Goal: Information Seeking & Learning: Learn about a topic

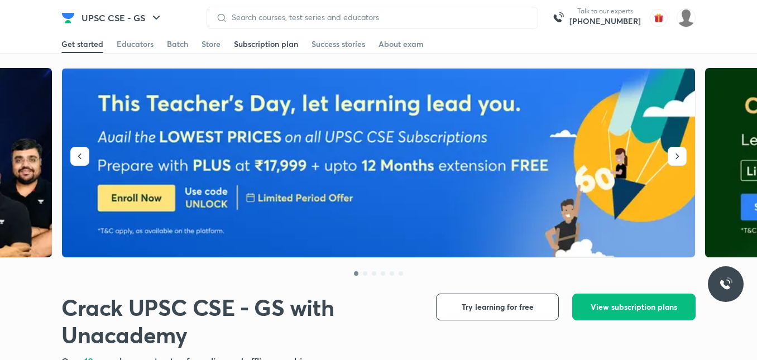
click at [260, 48] on div "Subscription plan" at bounding box center [266, 44] width 64 height 11
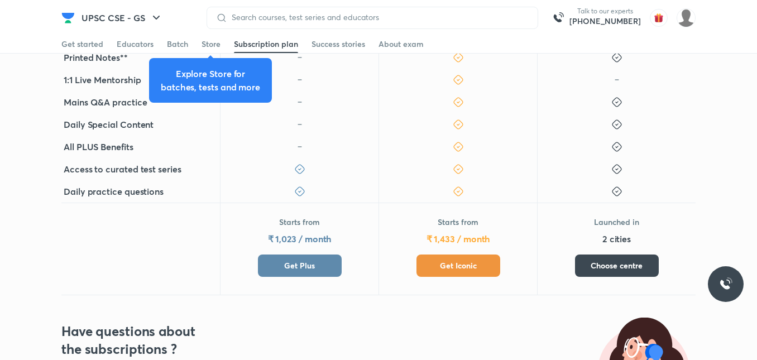
scroll to position [364, 0]
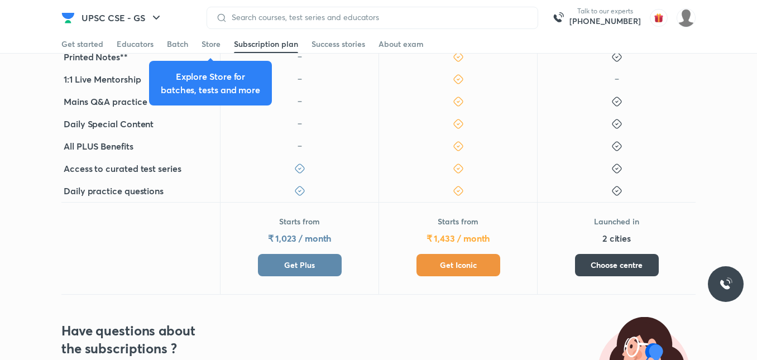
click at [275, 263] on button "Get Plus" at bounding box center [300, 265] width 84 height 22
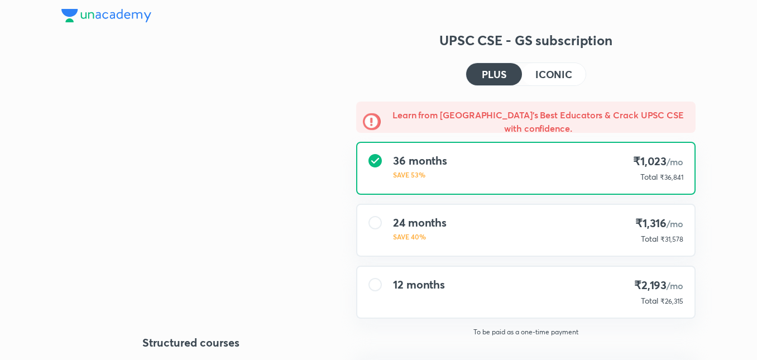
type input "NIKIST"
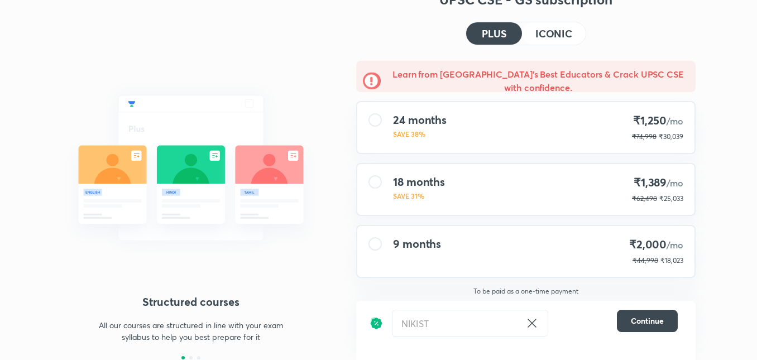
scroll to position [41, 0]
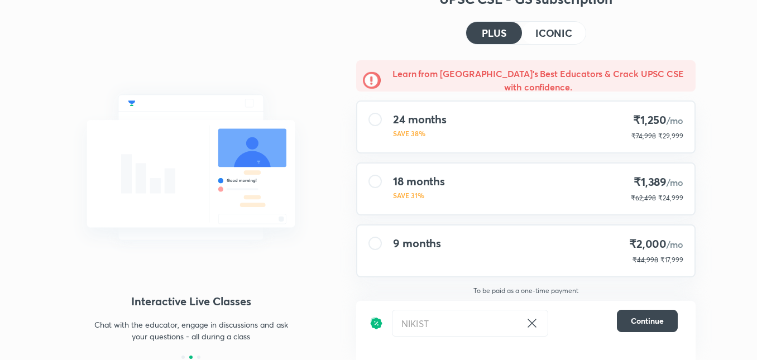
click at [543, 28] on h4 "ICONIC" at bounding box center [553, 33] width 37 height 10
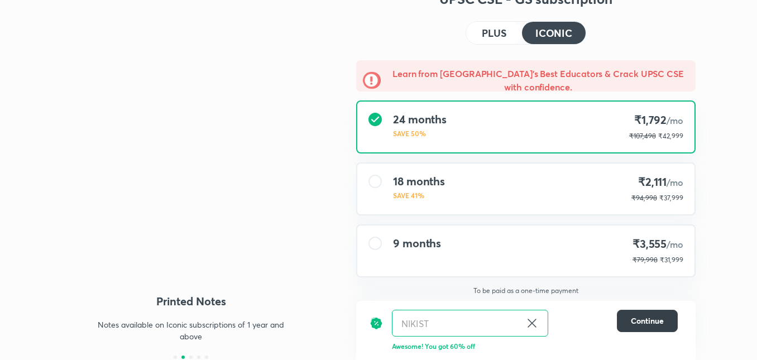
click at [647, 326] on button "Continue" at bounding box center [647, 321] width 61 height 22
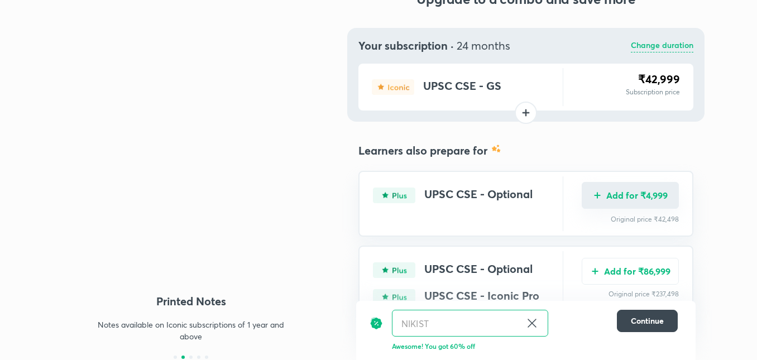
click at [639, 196] on button "Add for ₹4,999" at bounding box center [629, 195] width 97 height 27
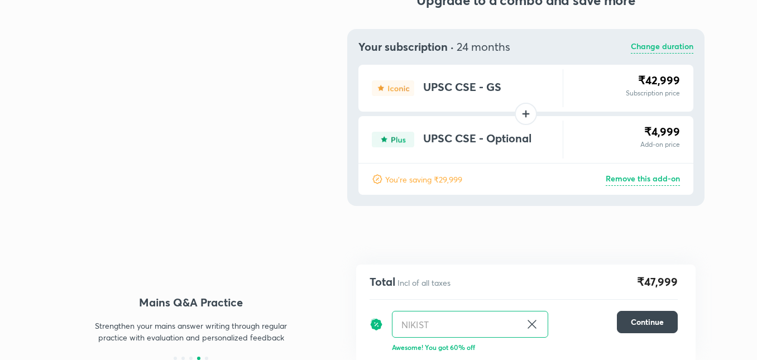
scroll to position [40, 0]
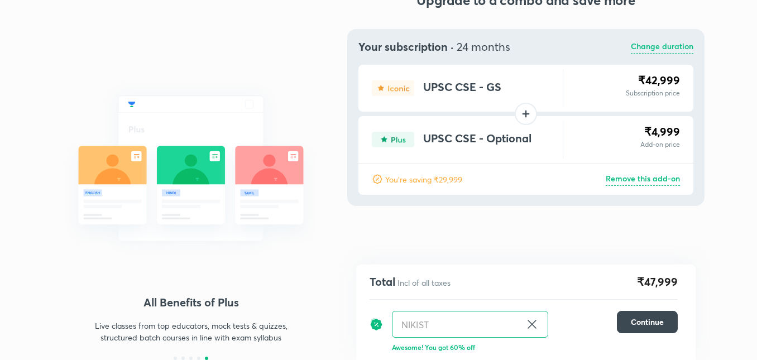
click at [657, 44] on p "Change duration" at bounding box center [662, 46] width 62 height 13
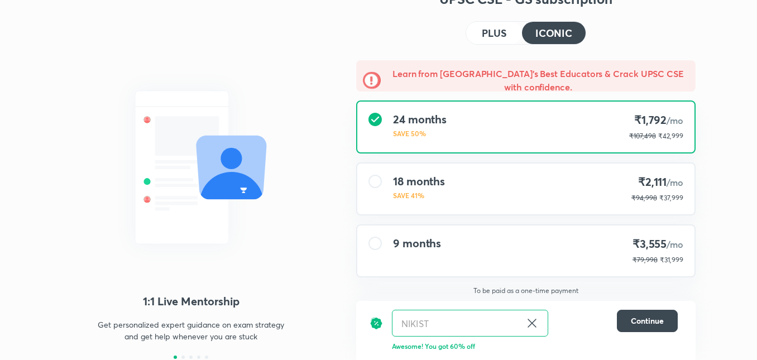
click at [498, 37] on h4 "PLUS" at bounding box center [494, 33] width 25 height 10
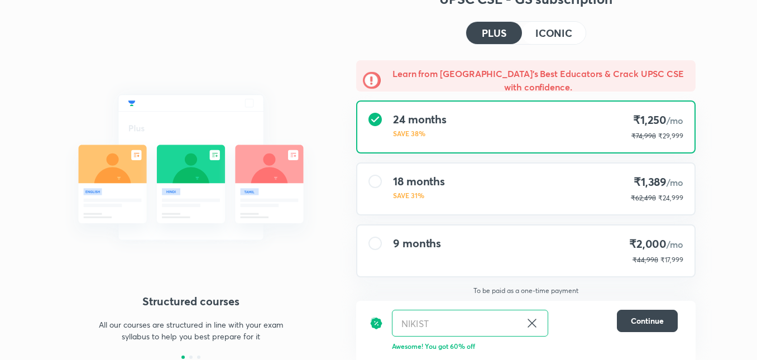
click at [451, 270] on div "9 months ₹2,000 /mo ₹44,998 ₹17,999" at bounding box center [525, 250] width 337 height 51
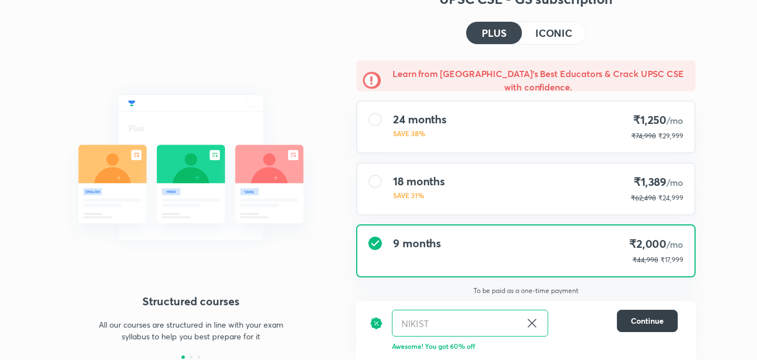
click at [653, 317] on span "Continue" at bounding box center [647, 320] width 33 height 11
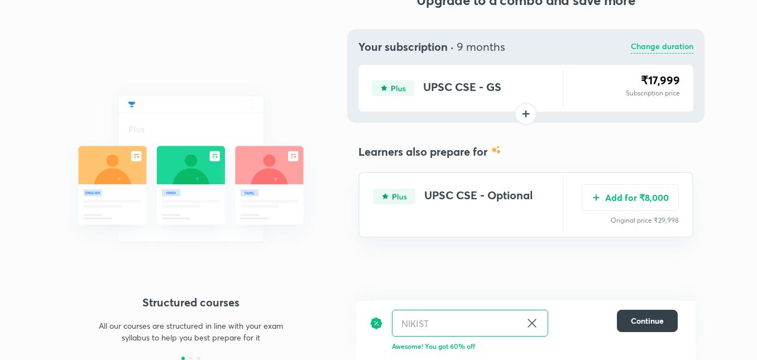
scroll to position [40, 0]
click at [640, 202] on button "Add for ₹8,000" at bounding box center [629, 196] width 97 height 27
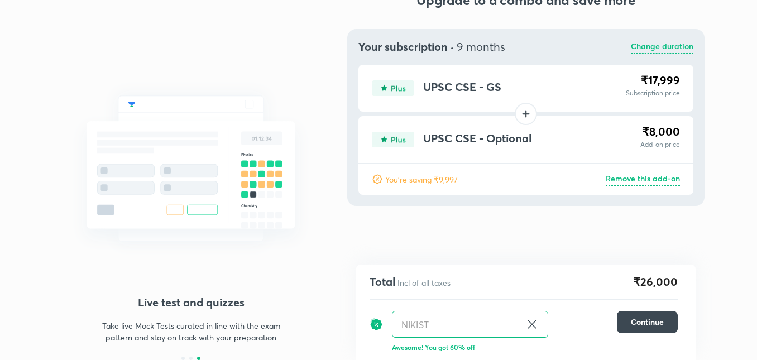
click at [660, 49] on p "Change duration" at bounding box center [662, 46] width 62 height 13
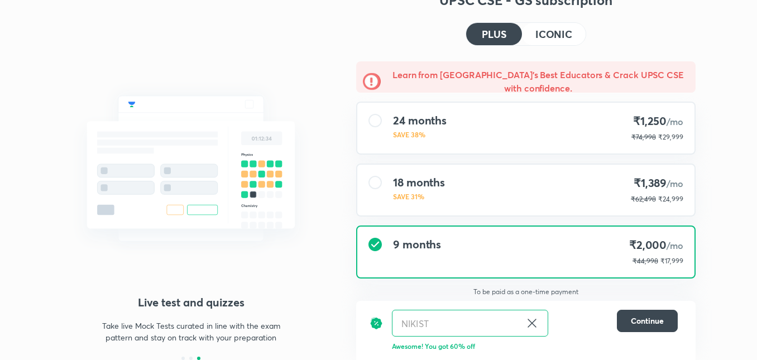
click at [473, 130] on div "24 months SAVE 38% ₹1,250 /mo ₹74,998 ₹29,999" at bounding box center [525, 128] width 337 height 51
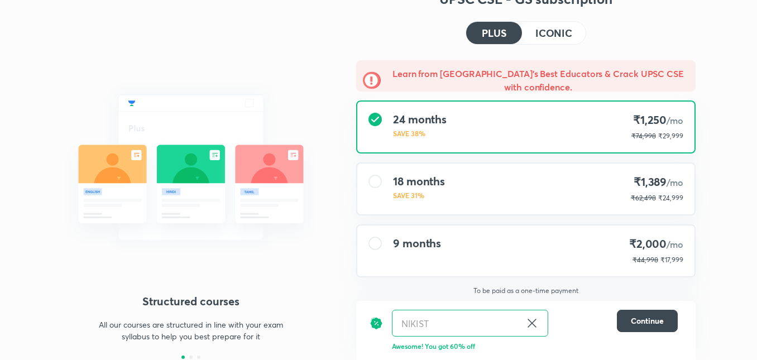
scroll to position [0, 0]
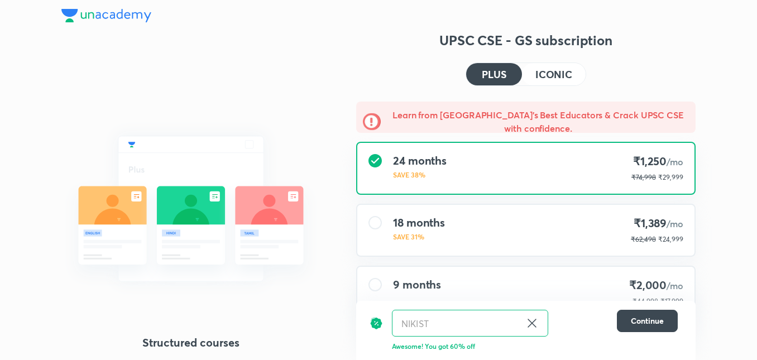
click at [117, 11] on img at bounding box center [106, 15] width 90 height 13
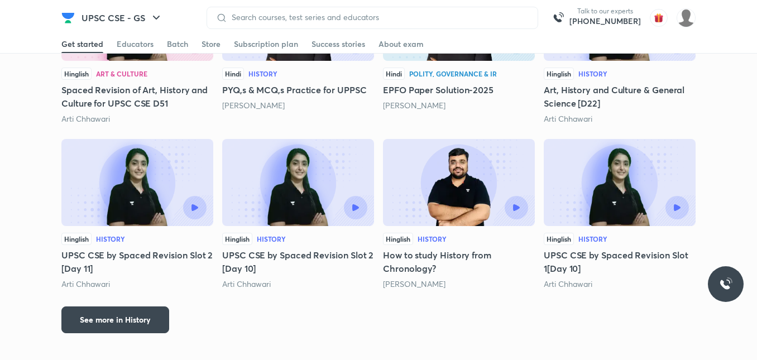
scroll to position [1489, 0]
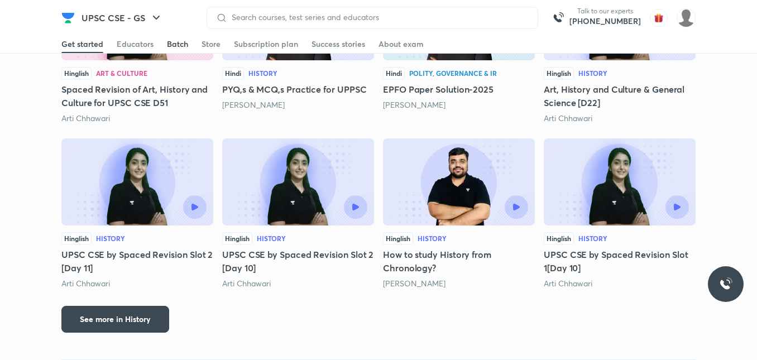
click at [174, 42] on div "Batch" at bounding box center [177, 44] width 21 height 11
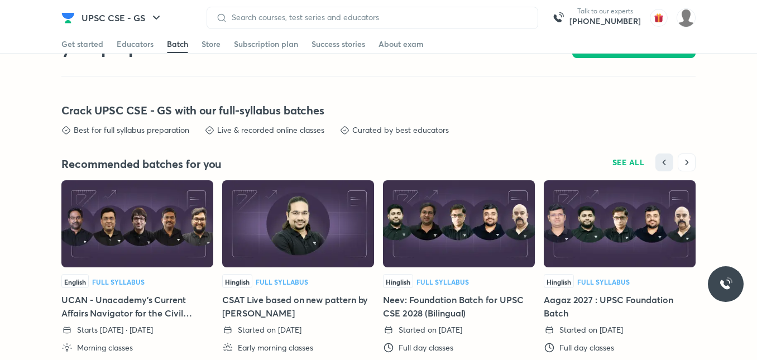
scroll to position [2462, 0]
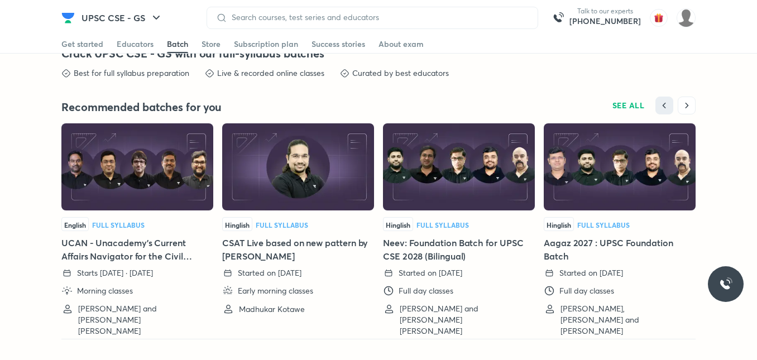
click at [451, 200] on img at bounding box center [459, 166] width 152 height 87
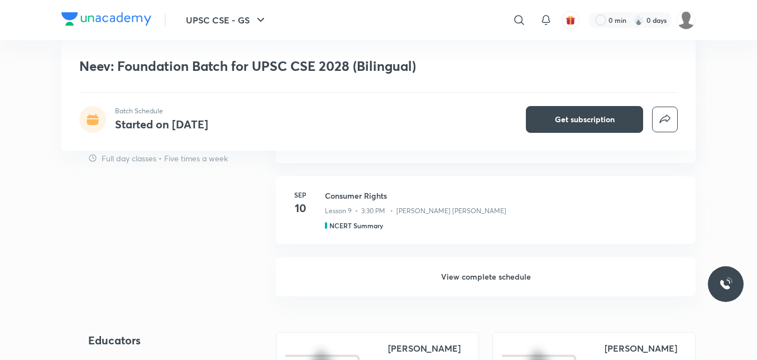
scroll to position [930, 0]
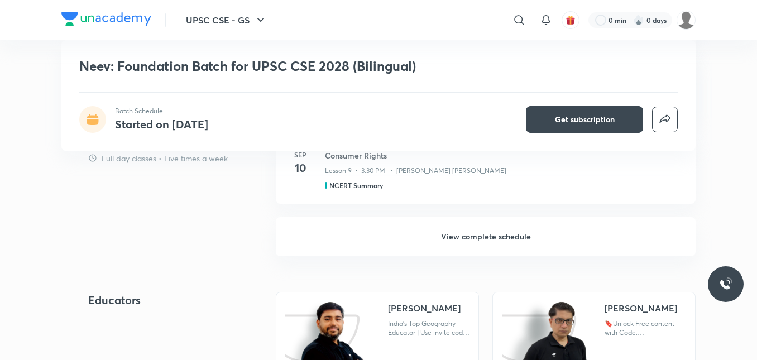
click at [451, 242] on h6 "View complete schedule" at bounding box center [486, 236] width 420 height 39
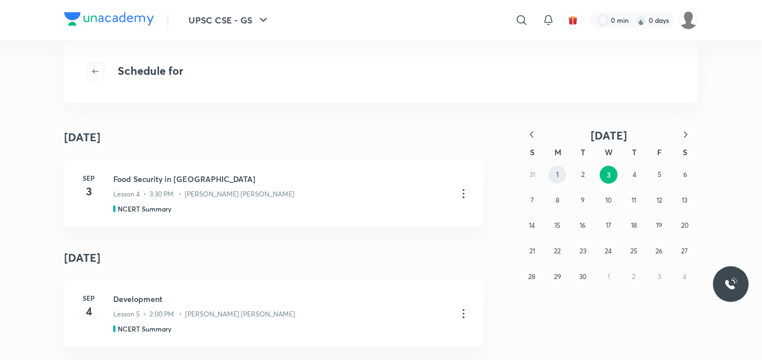
click at [560, 175] on button "1" at bounding box center [557, 175] width 18 height 18
click at [247, 188] on div "Lesson 2 • [DATE] • 2h 1m • [PERSON_NAME] [PERSON_NAME]" at bounding box center [280, 192] width 335 height 15
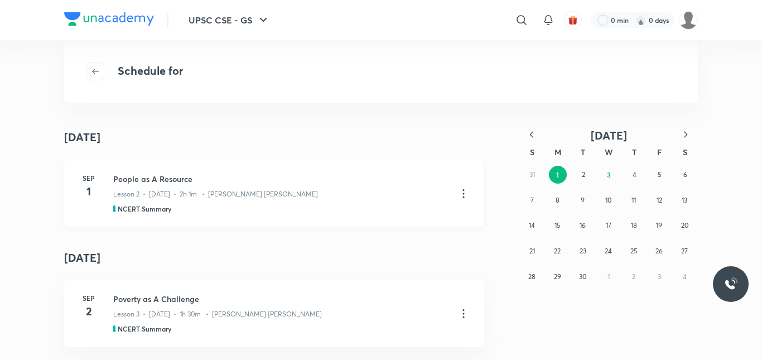
click at [247, 188] on div "Lesson 2 • [DATE] • 2h 1m • [PERSON_NAME] [PERSON_NAME]" at bounding box center [280, 192] width 335 height 15
click at [157, 187] on div "Lesson 2 • [DATE] • 2h 1m • [PERSON_NAME] [PERSON_NAME]" at bounding box center [280, 192] width 335 height 15
click at [93, 77] on button "button" at bounding box center [95, 71] width 18 height 18
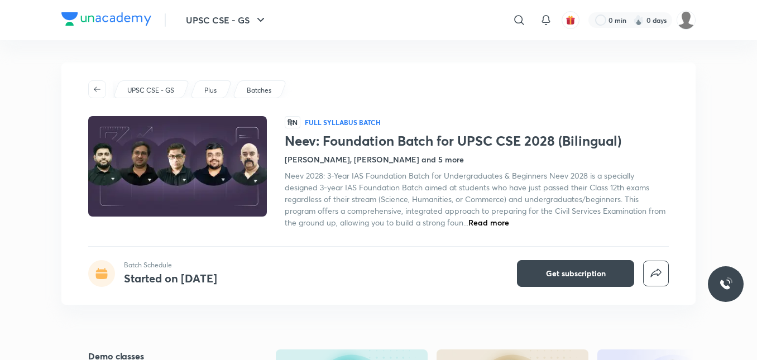
click at [88, 84] on div "UPSC CSE - GS Plus Batches हिN Full Syllabus Batch Neev: Foundation Batch for U…" at bounding box center [378, 183] width 634 height 242
click at [104, 92] on span "button" at bounding box center [97, 89] width 17 height 9
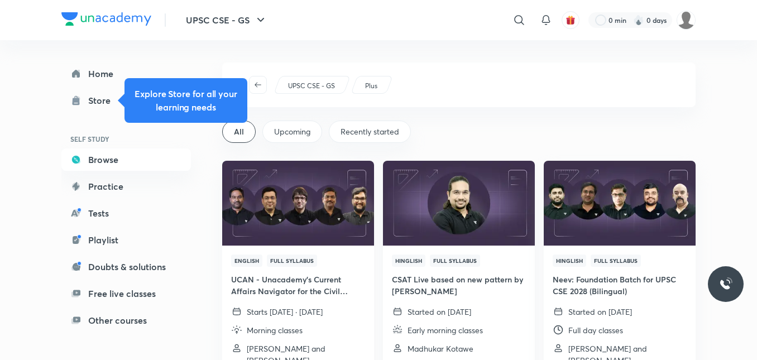
click at [414, 227] on img at bounding box center [458, 203] width 155 height 86
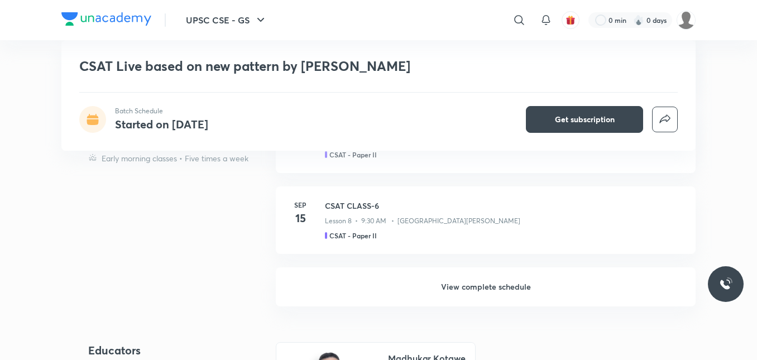
scroll to position [881, 0]
click at [494, 288] on h6 "View complete schedule" at bounding box center [486, 285] width 420 height 39
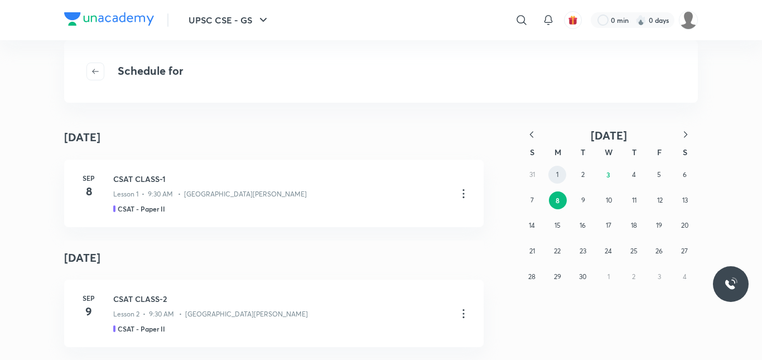
click at [553, 171] on button "1" at bounding box center [557, 175] width 18 height 18
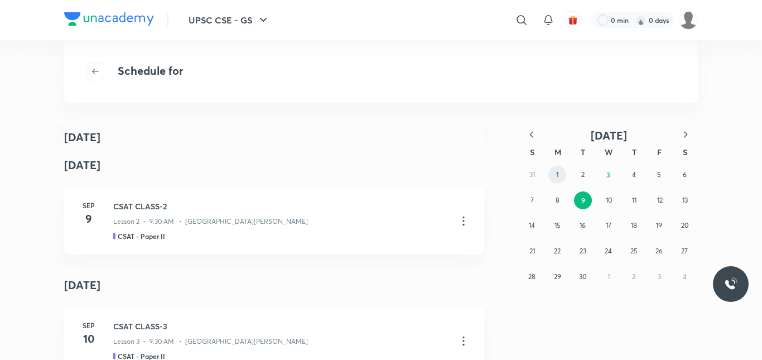
scroll to position [454, 0]
